Goal: Check status: Check status

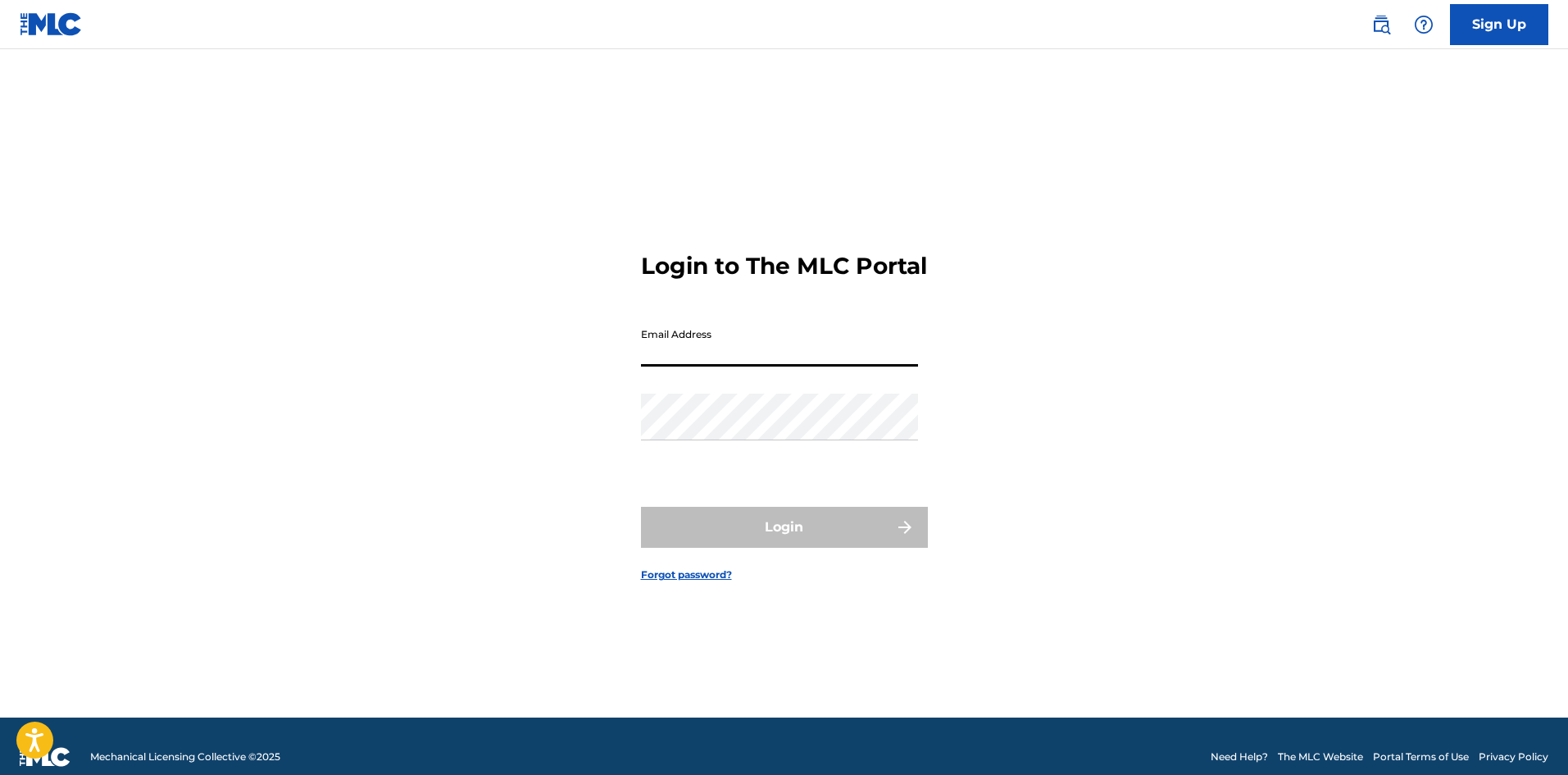
type input "[EMAIL_ADDRESS][DOMAIN_NAME]"
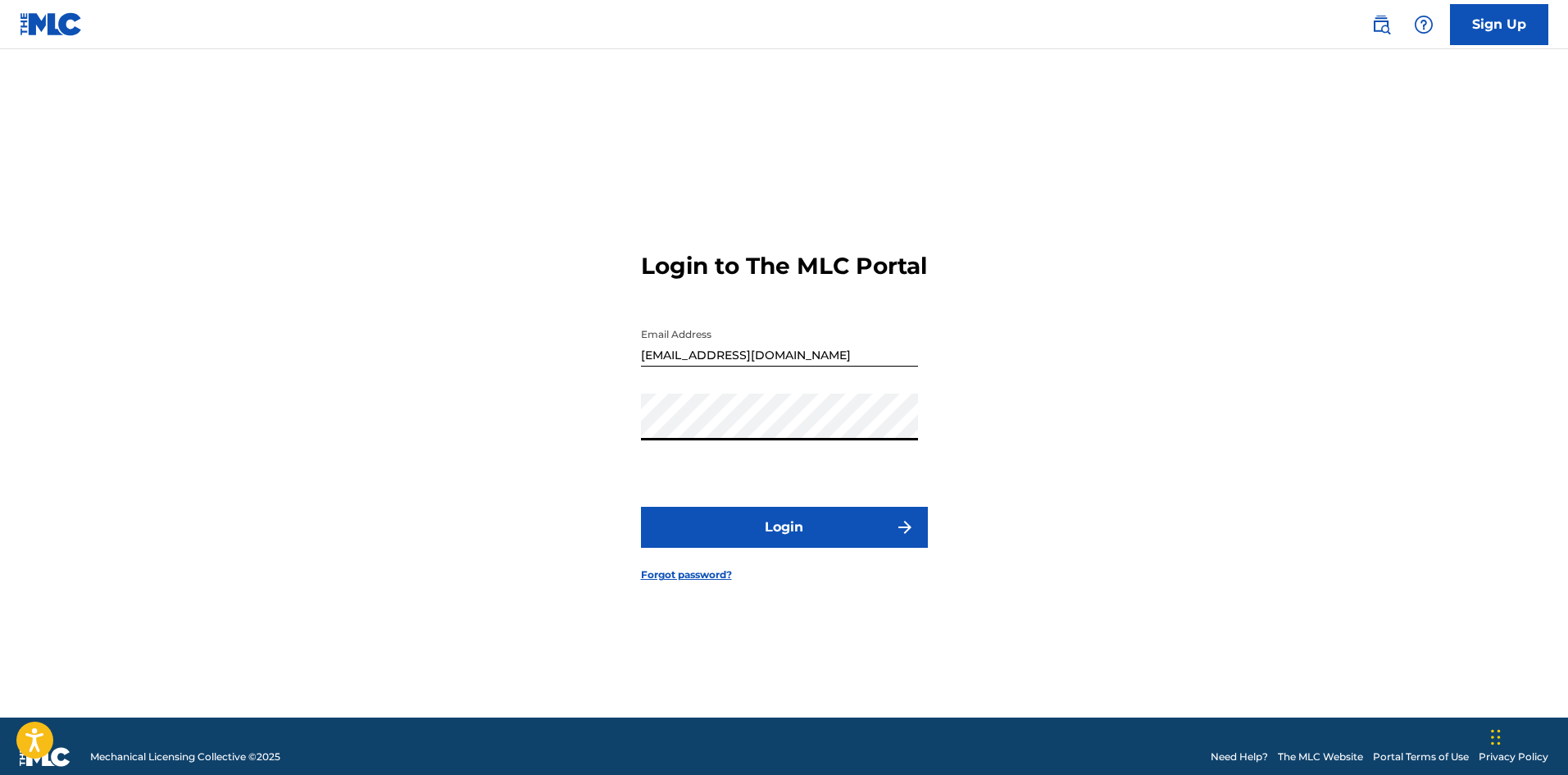
click at [803, 509] on button "Login" at bounding box center [784, 528] width 287 height 41
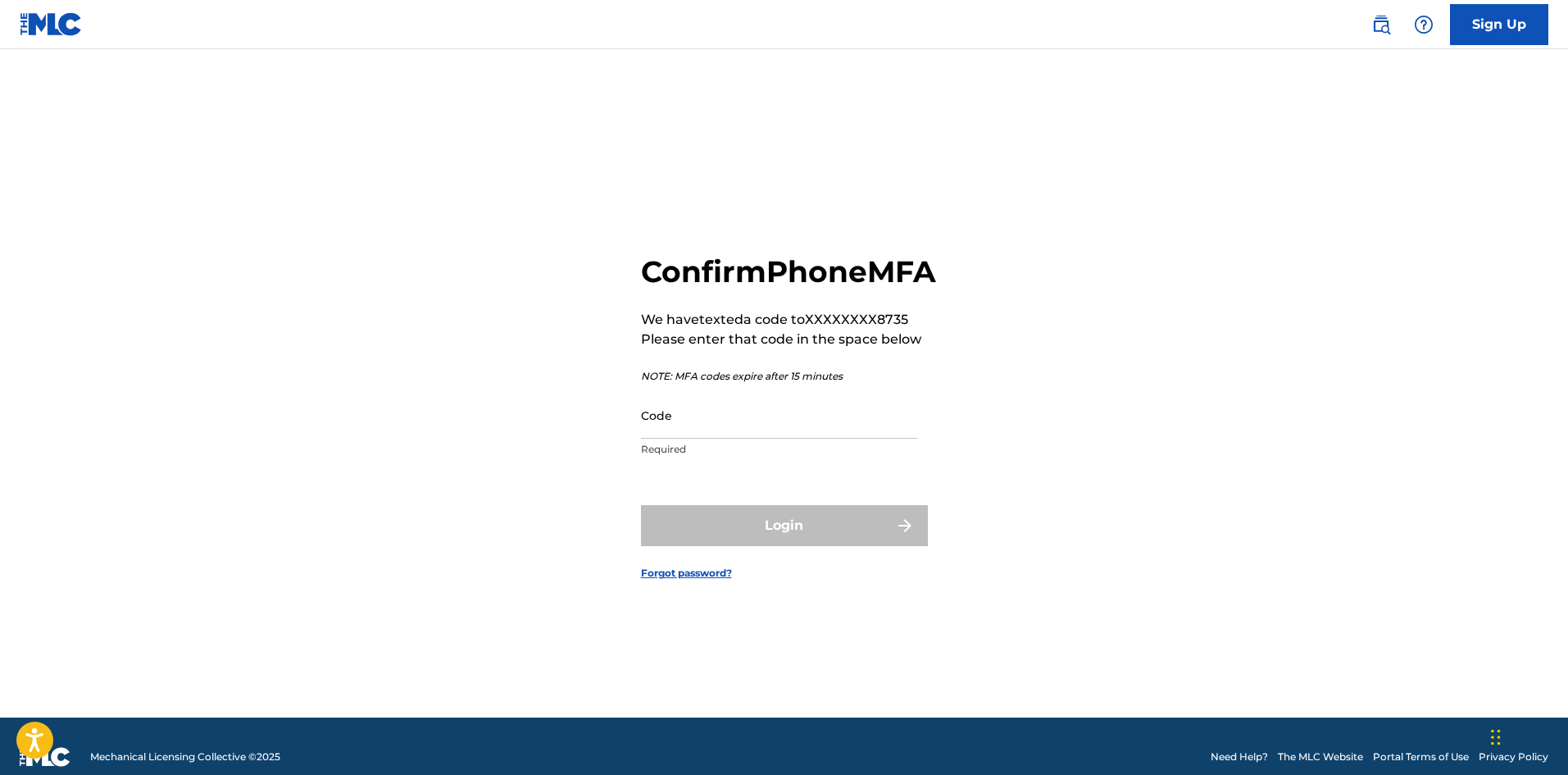
click at [778, 439] on input "Code" at bounding box center [779, 416] width 277 height 47
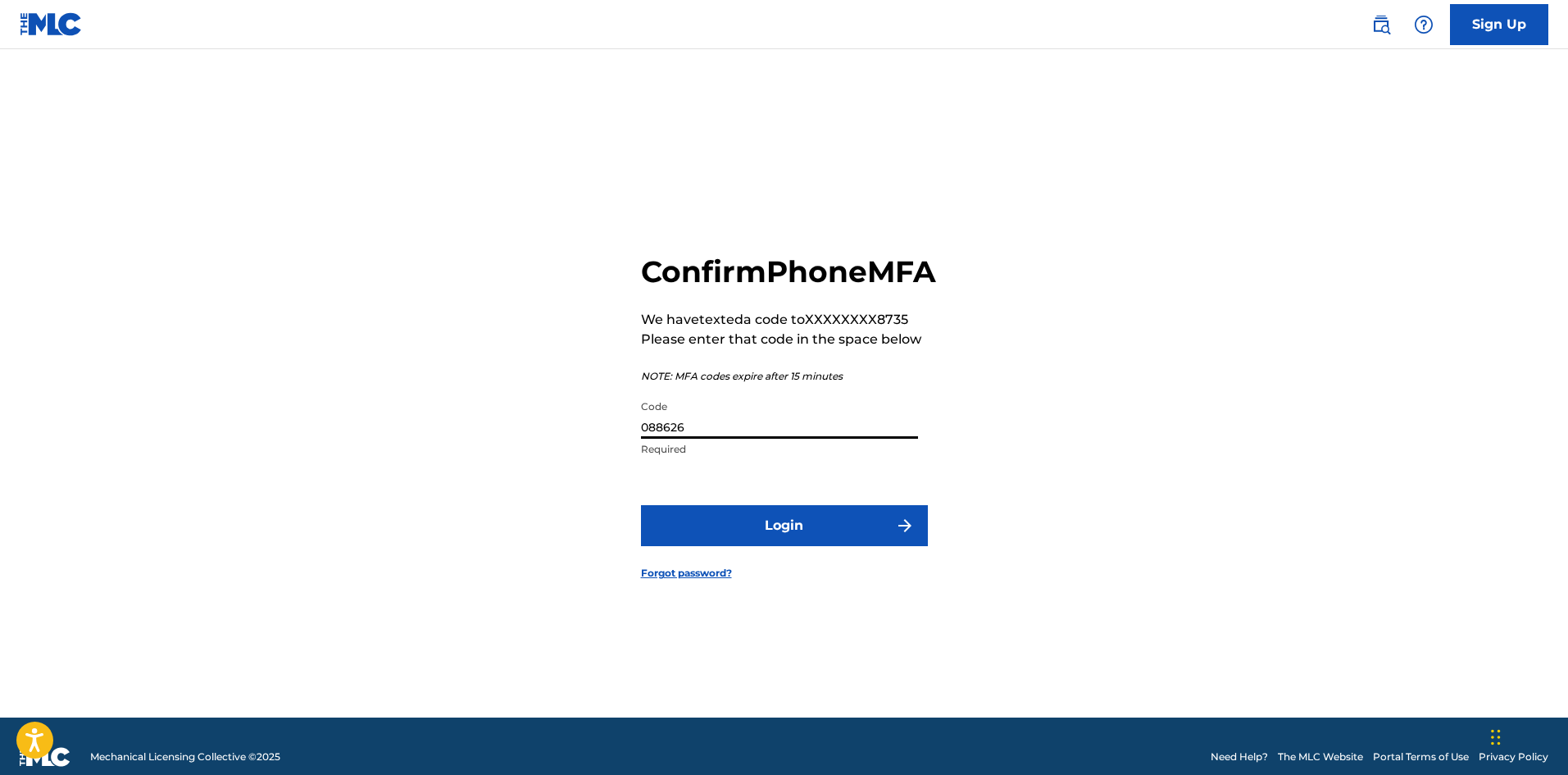
type input "088626"
click at [813, 533] on button "Login" at bounding box center [784, 526] width 287 height 41
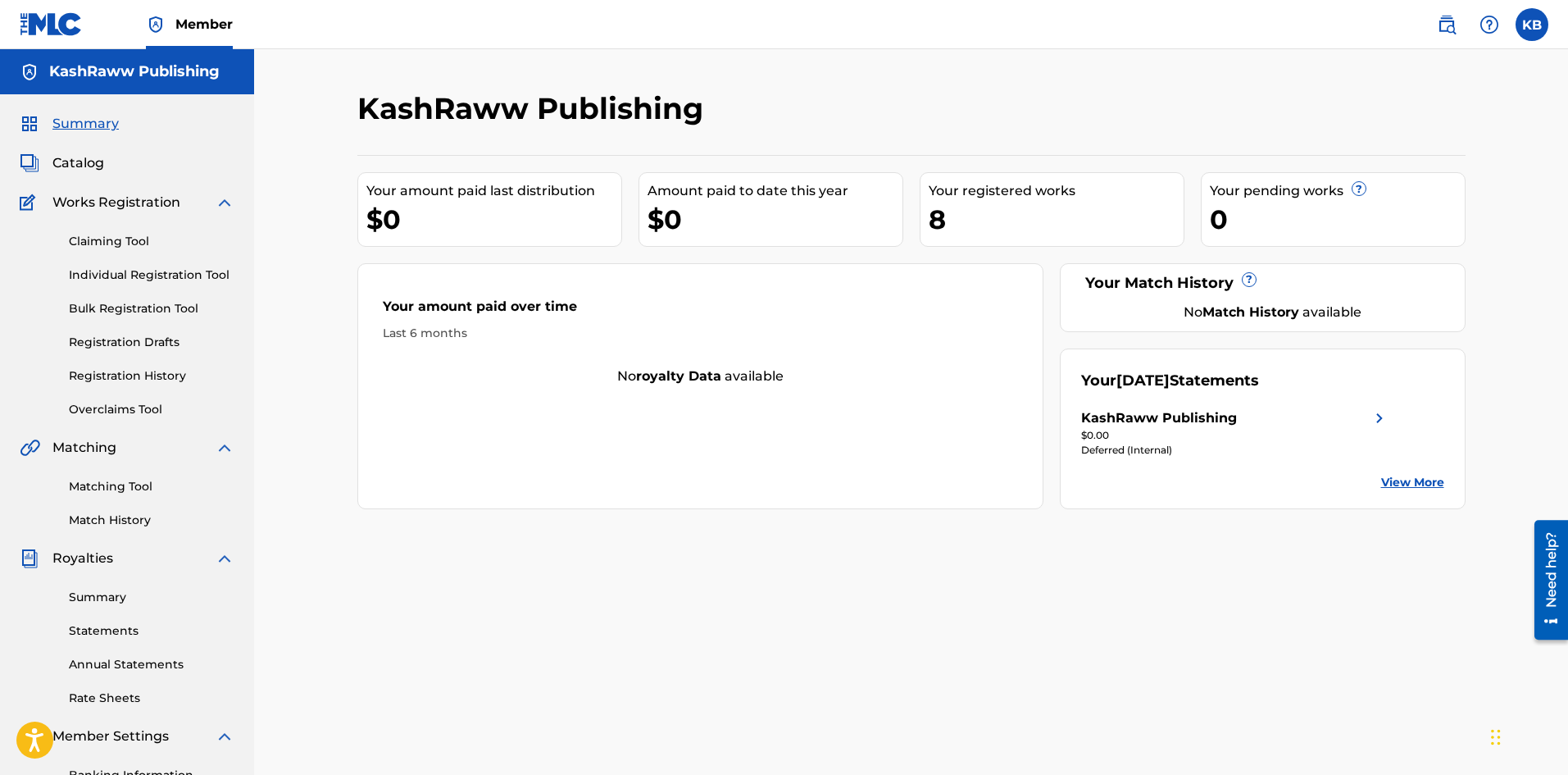
click at [1372, 425] on img at bounding box center [1379, 418] width 20 height 20
click at [1409, 486] on link "View More" at bounding box center [1412, 483] width 63 height 17
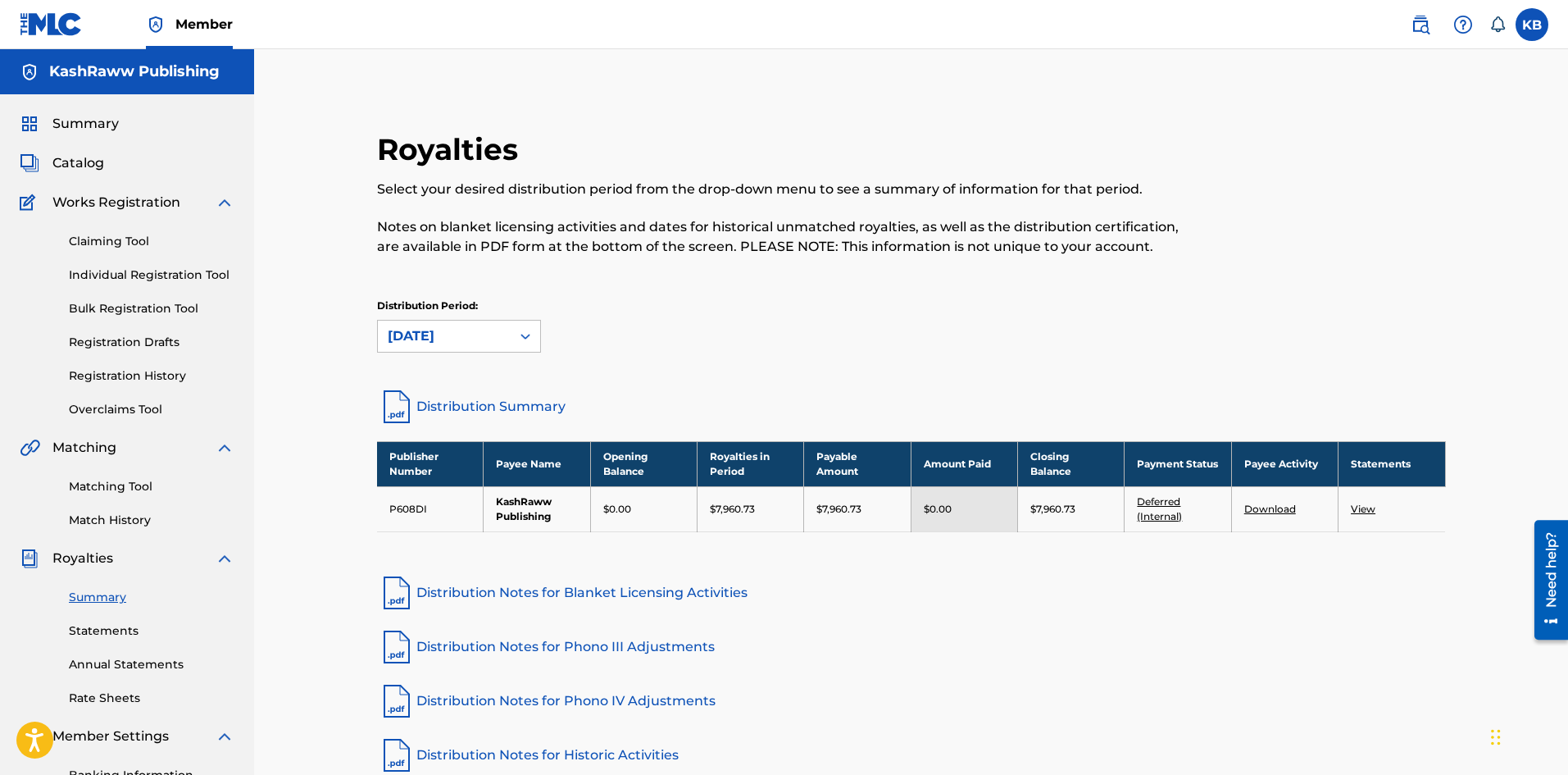
click at [1162, 507] on link "Deferred (Internal)" at bounding box center [1159, 508] width 45 height 27
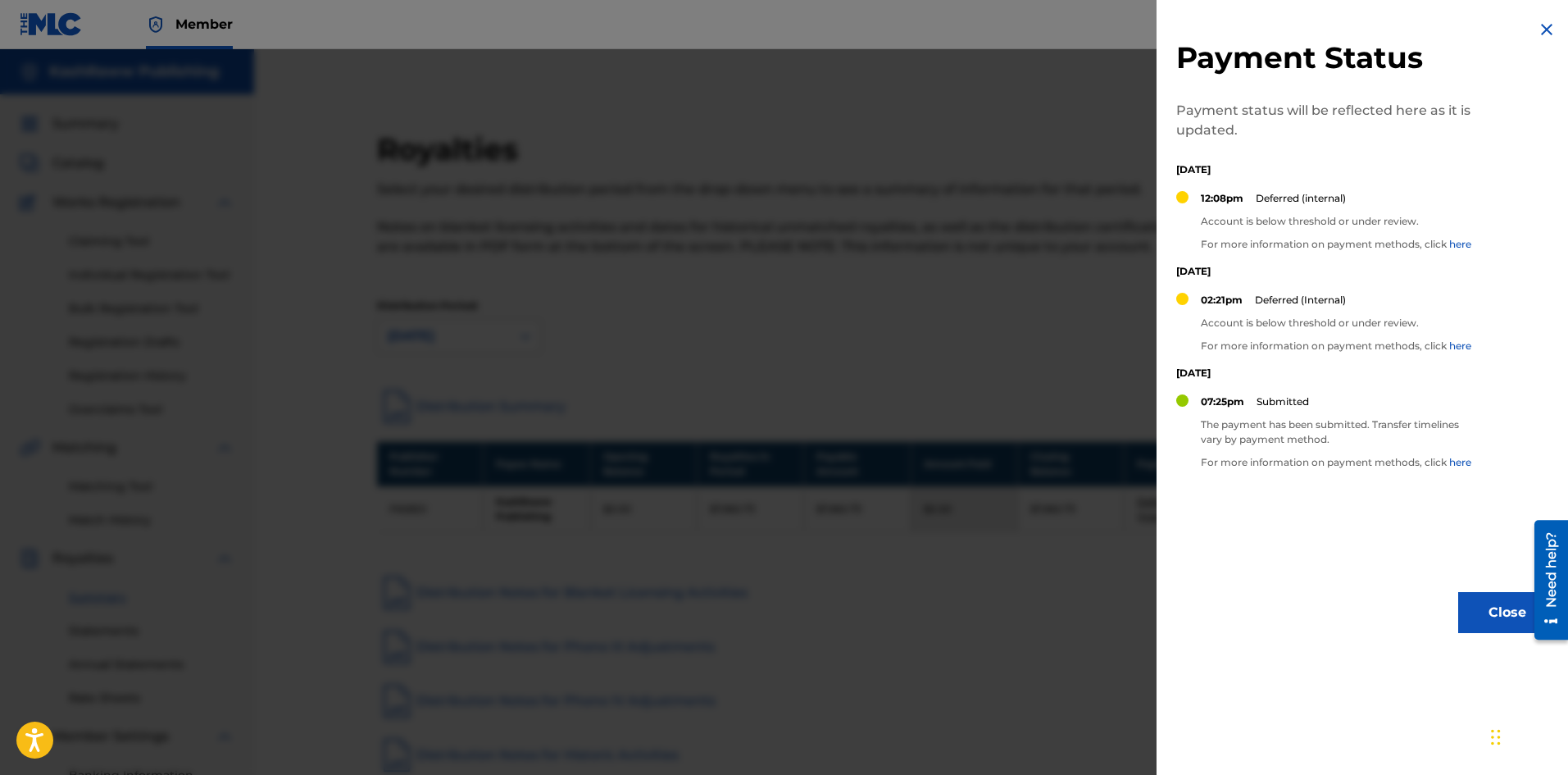
click at [1490, 627] on button "Close" at bounding box center [1508, 613] width 98 height 41
